Goal: Task Accomplishment & Management: Manage account settings

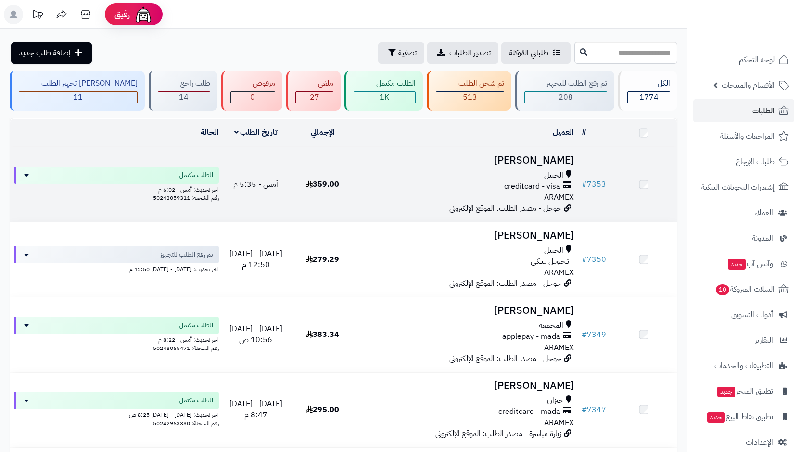
click at [542, 199] on div "الجبيل creditcard - visa ARAMEX" at bounding box center [467, 186] width 215 height 33
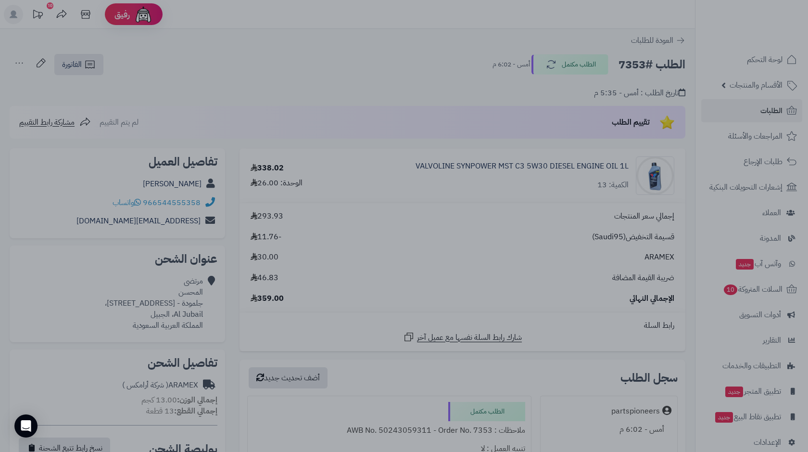
click at [372, 81] on div at bounding box center [404, 226] width 808 height 452
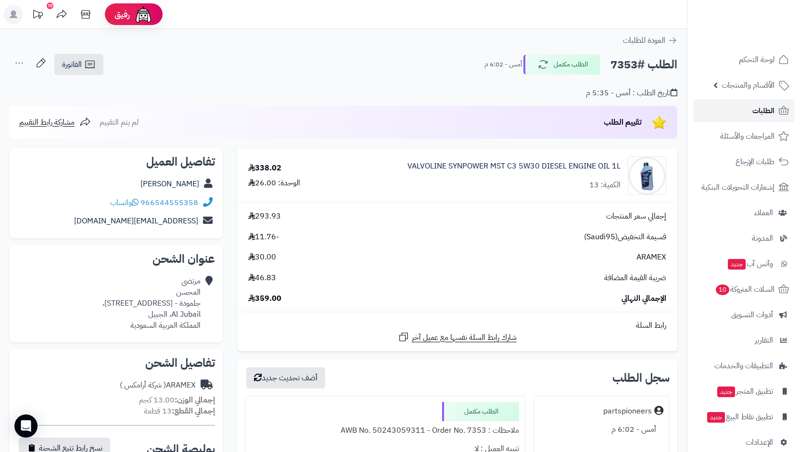
click at [745, 114] on link "الطلبات" at bounding box center [743, 110] width 101 height 23
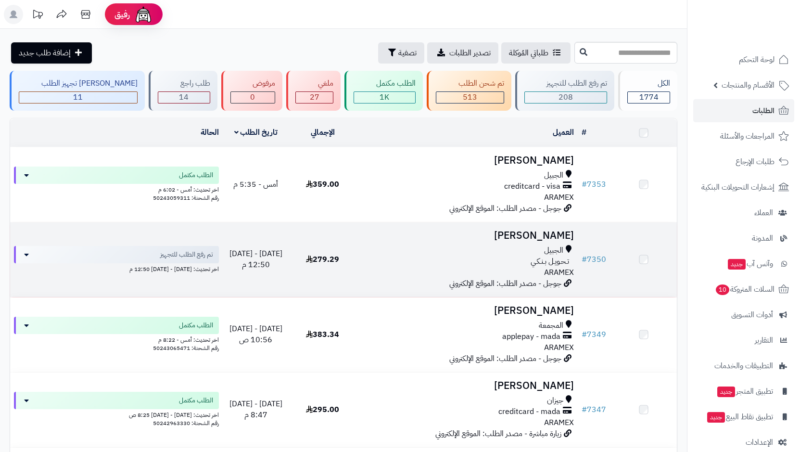
click at [526, 271] on div "الجبيل تـحـويـل بـنـكـي ARAMEX" at bounding box center [467, 261] width 215 height 33
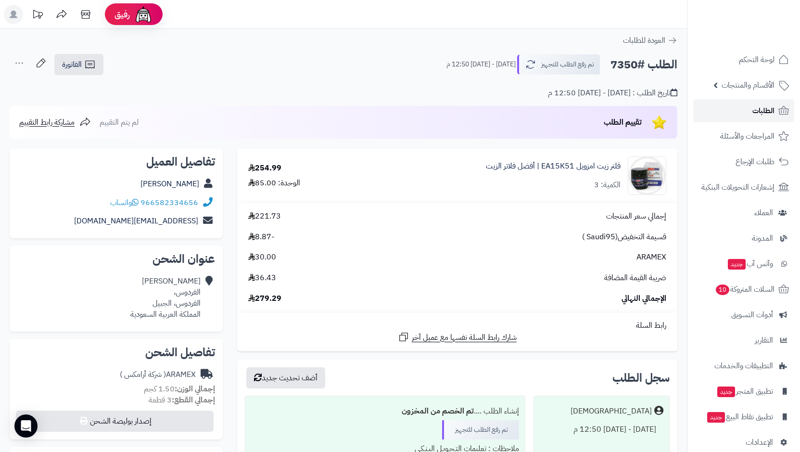
click at [737, 116] on link "الطلبات" at bounding box center [743, 110] width 101 height 23
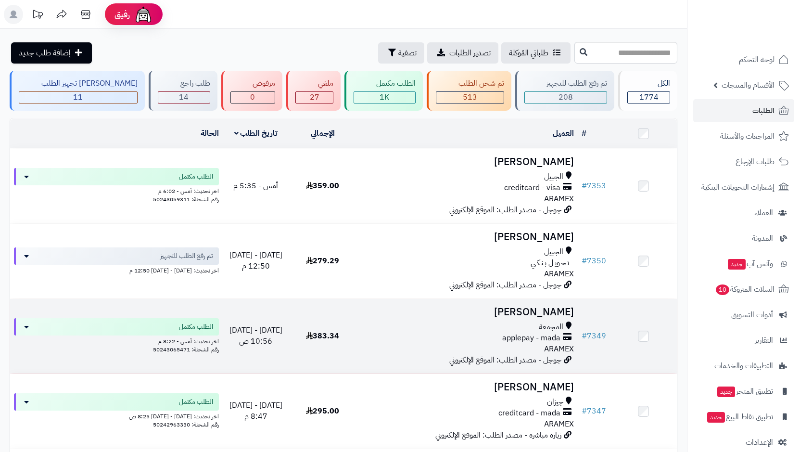
click at [526, 312] on h3 "[PERSON_NAME]" at bounding box center [467, 311] width 215 height 11
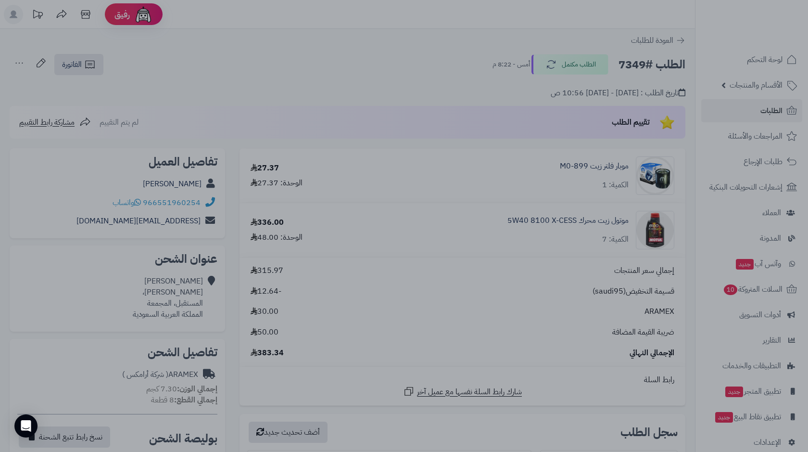
click at [589, 165] on div at bounding box center [404, 226] width 808 height 452
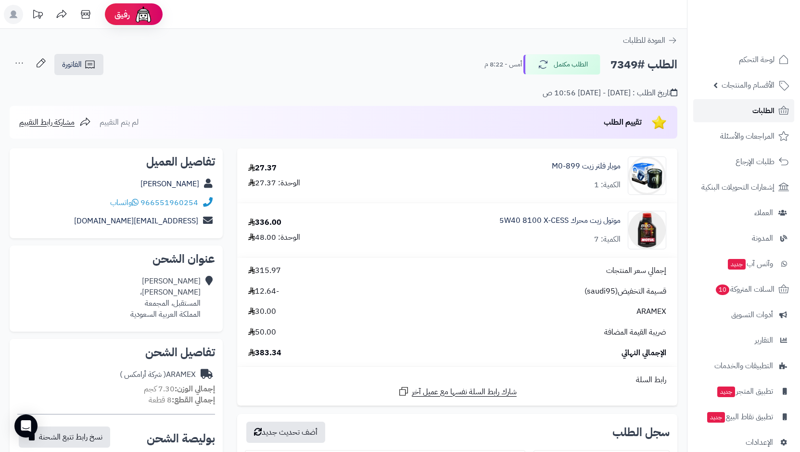
click at [747, 112] on link "الطلبات" at bounding box center [743, 110] width 101 height 23
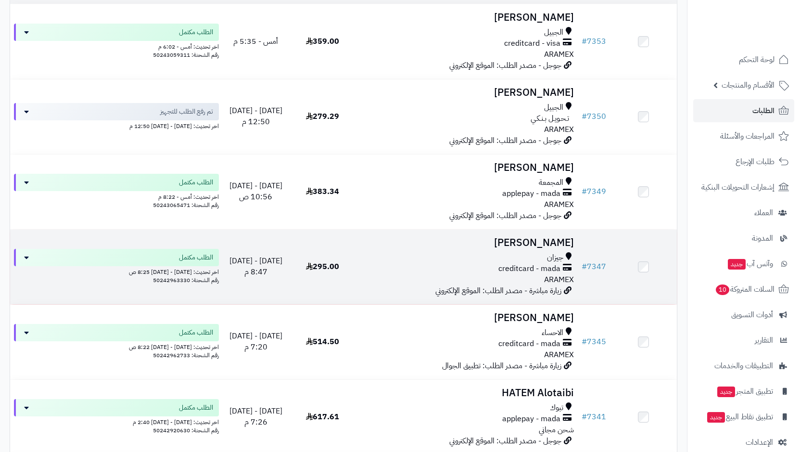
click at [564, 274] on span "ARAMEX" at bounding box center [559, 280] width 30 height 12
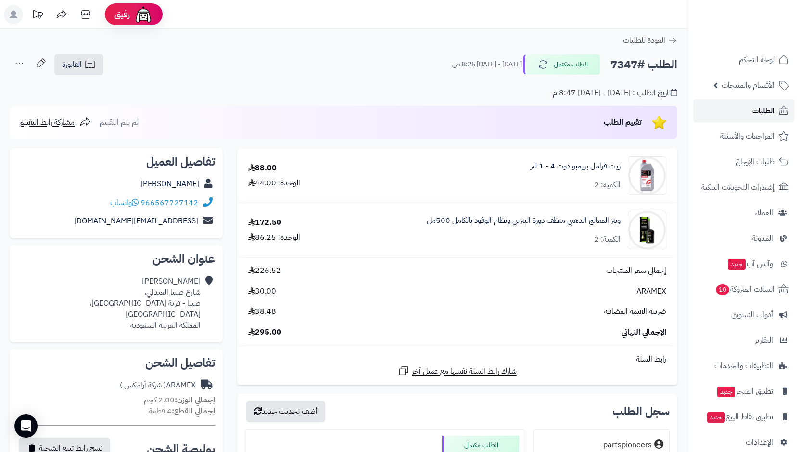
click at [768, 108] on span "الطلبات" at bounding box center [764, 110] width 22 height 13
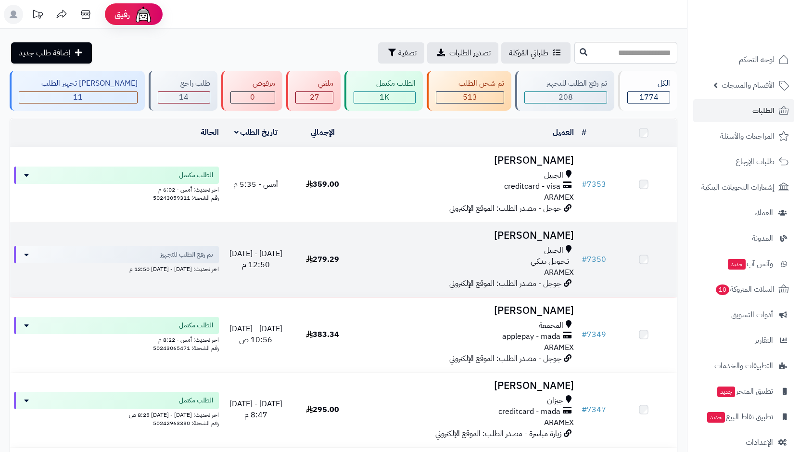
click at [544, 262] on span "تـحـويـل بـنـكـي" at bounding box center [550, 261] width 38 height 11
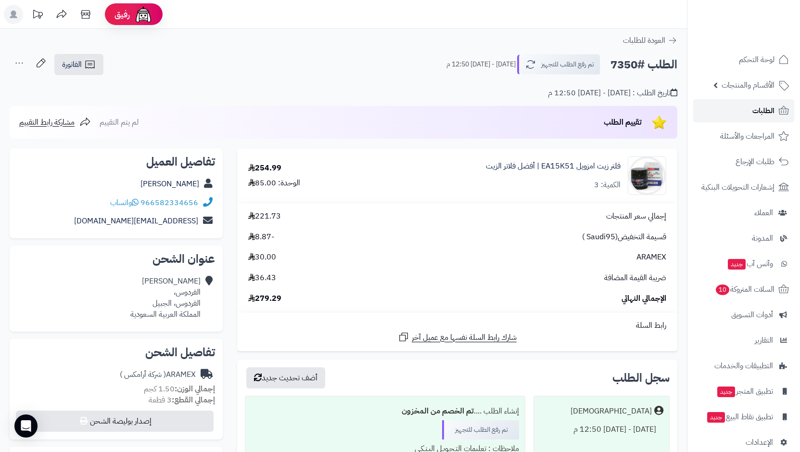
click at [779, 104] on link "الطلبات" at bounding box center [743, 110] width 101 height 23
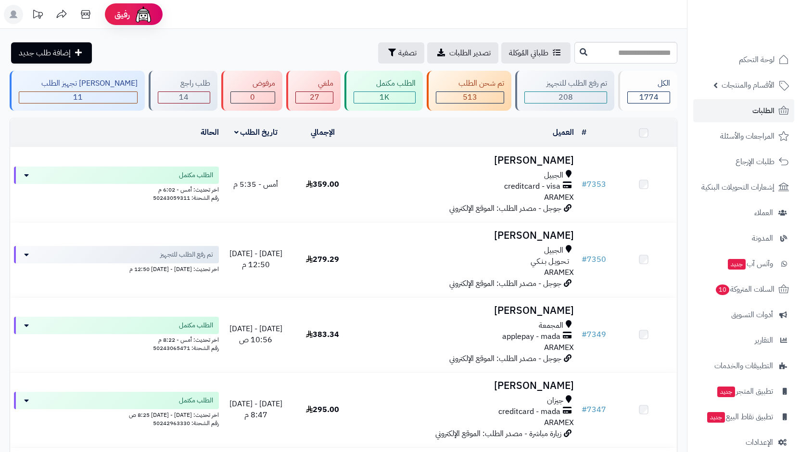
click at [556, 406] on span "creditcard - mada" at bounding box center [529, 411] width 62 height 11
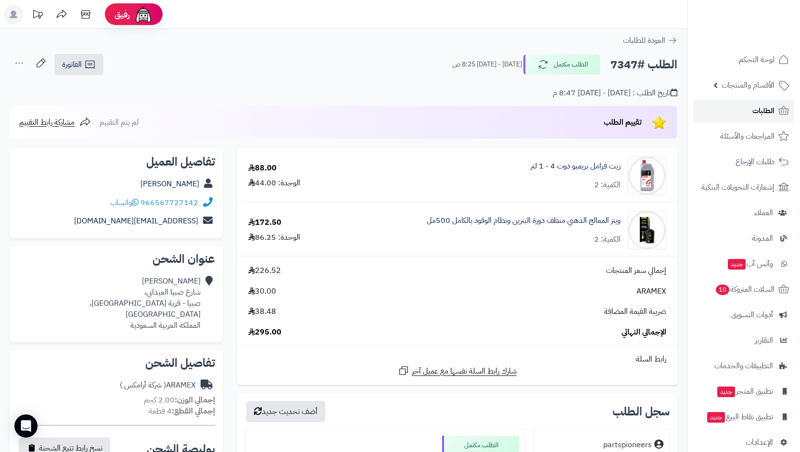
click at [746, 114] on link "الطلبات" at bounding box center [743, 110] width 101 height 23
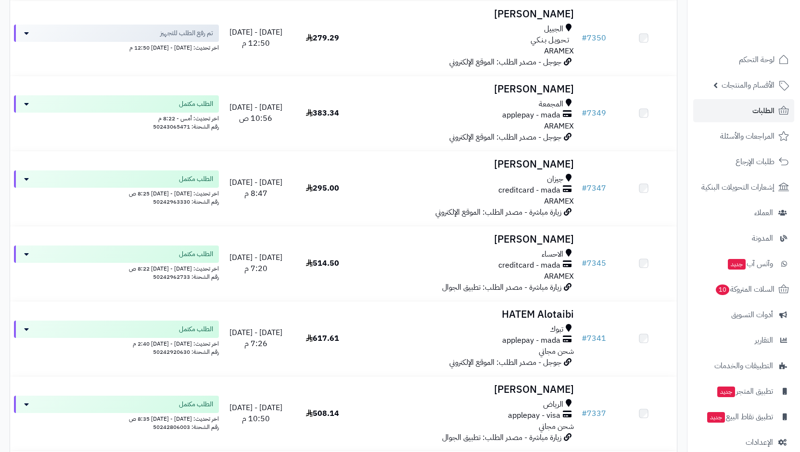
scroll to position [221, 0]
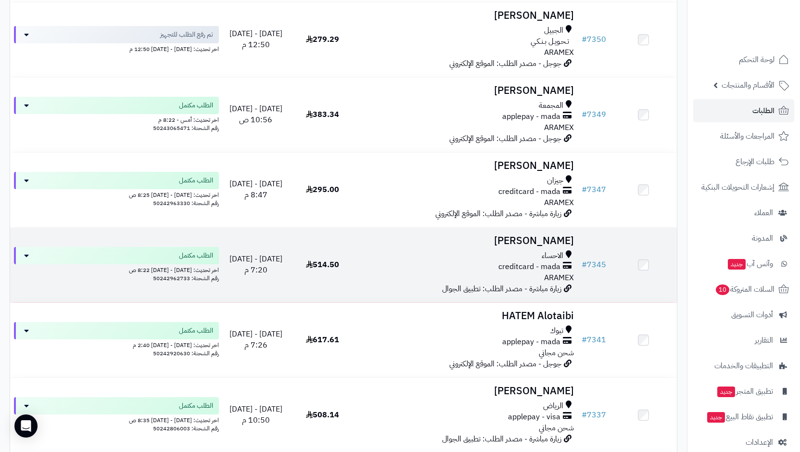
click at [556, 272] on span "ARAMEX" at bounding box center [559, 278] width 30 height 12
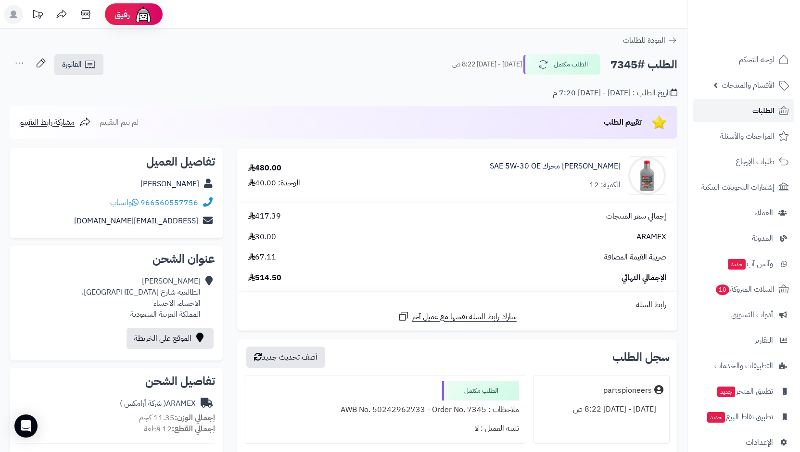
click at [752, 111] on link "الطلبات" at bounding box center [743, 110] width 101 height 23
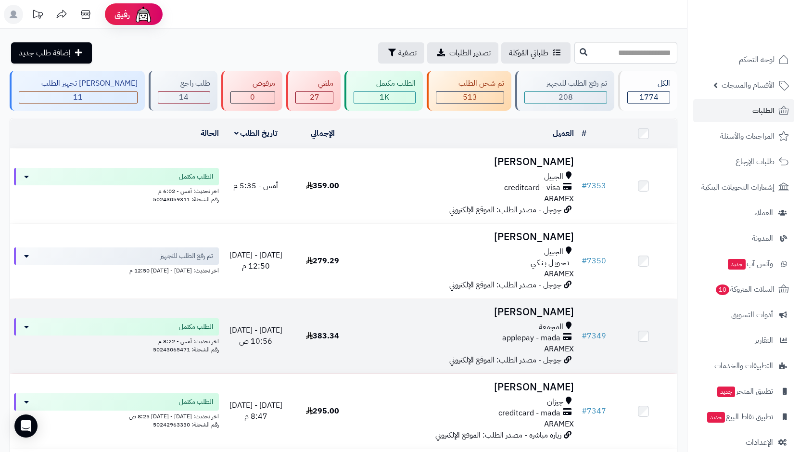
click at [541, 313] on h3 "[PERSON_NAME]" at bounding box center [467, 311] width 215 height 11
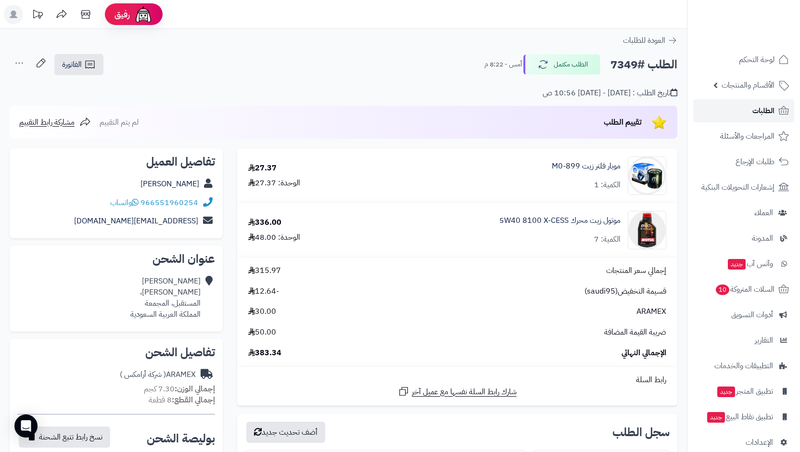
click at [741, 112] on link "الطلبات" at bounding box center [743, 110] width 101 height 23
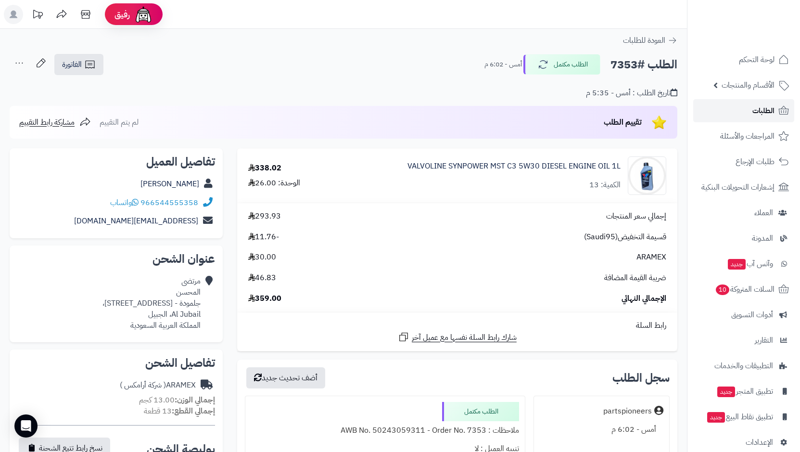
click at [732, 113] on link "الطلبات" at bounding box center [743, 110] width 101 height 23
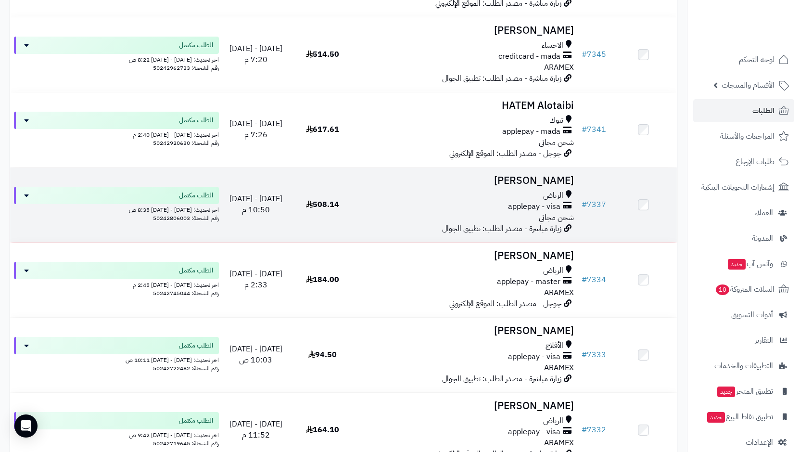
scroll to position [433, 0]
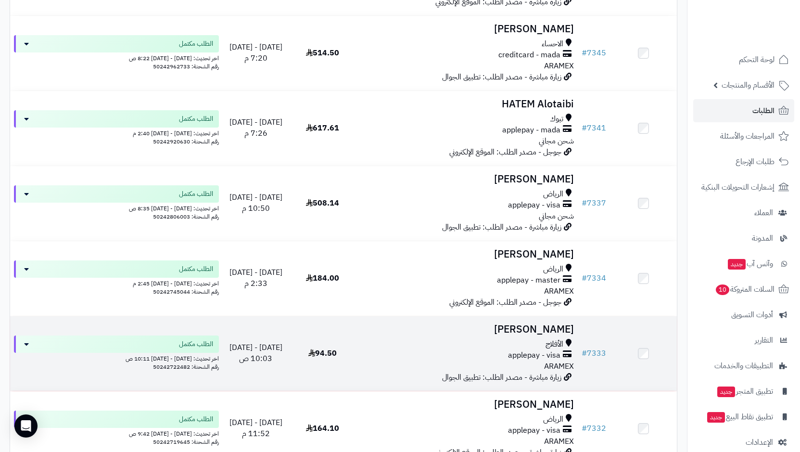
click at [545, 341] on div "الأفلاج" at bounding box center [467, 344] width 215 height 11
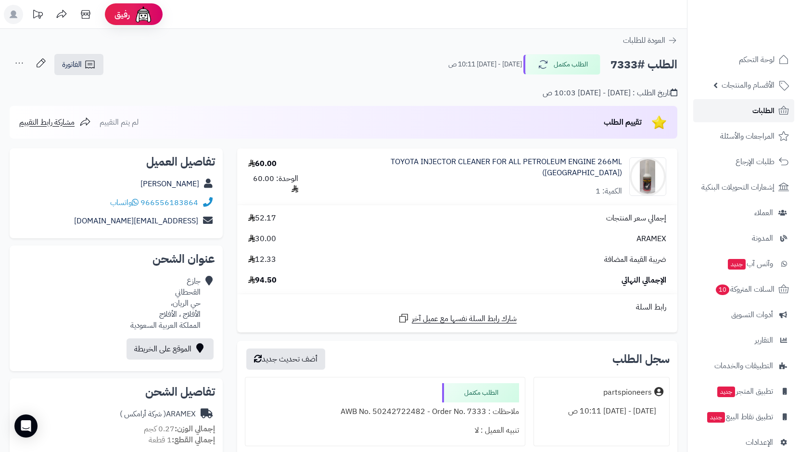
click at [764, 110] on span "الطلبات" at bounding box center [764, 110] width 22 height 13
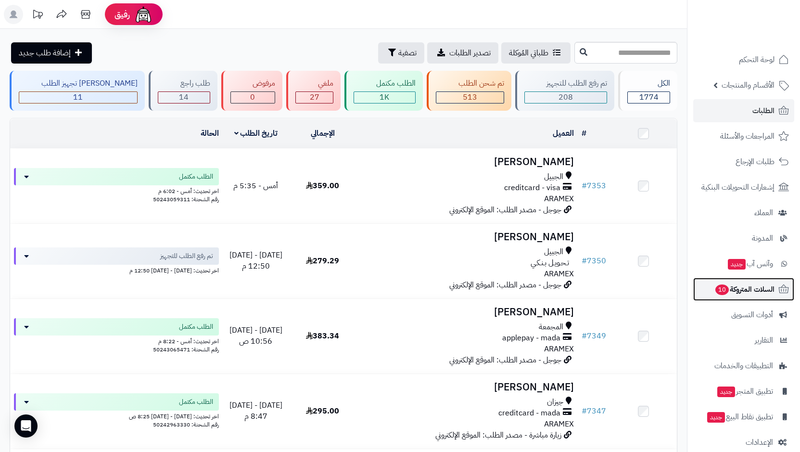
click at [755, 286] on span "السلات المتروكة 10" at bounding box center [745, 288] width 60 height 13
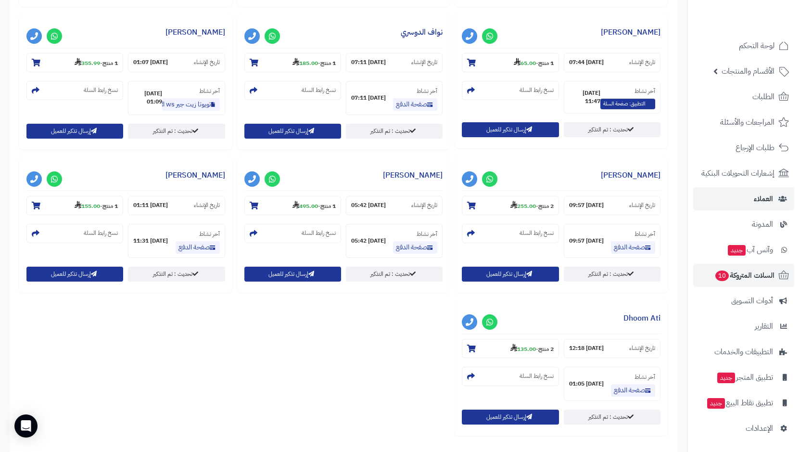
scroll to position [382, 0]
